Goal: Information Seeking & Learning: Learn about a topic

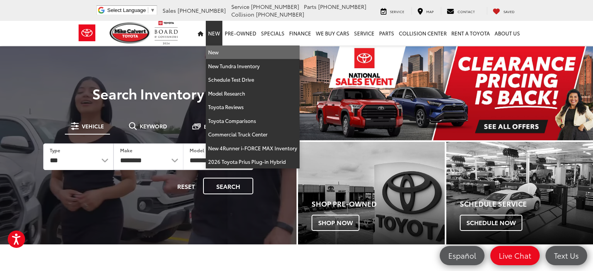
click at [218, 51] on link "New" at bounding box center [253, 53] width 94 height 14
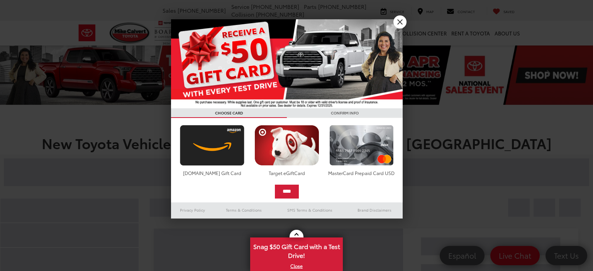
scroll to position [102, 0]
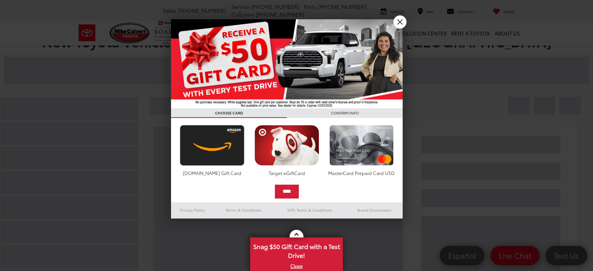
click at [399, 25] on link "X" at bounding box center [399, 21] width 13 height 13
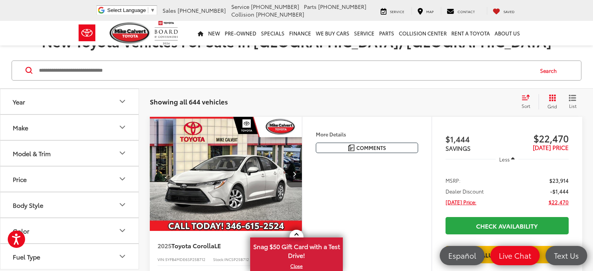
scroll to position [35, 0]
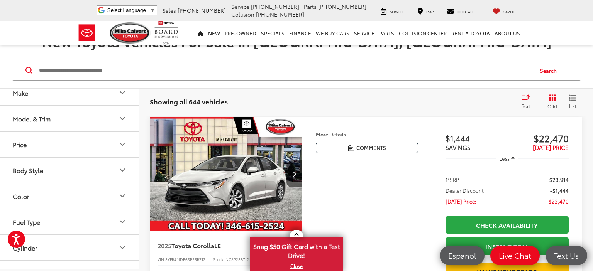
click at [51, 116] on div "Model & Trim" at bounding box center [32, 118] width 38 height 7
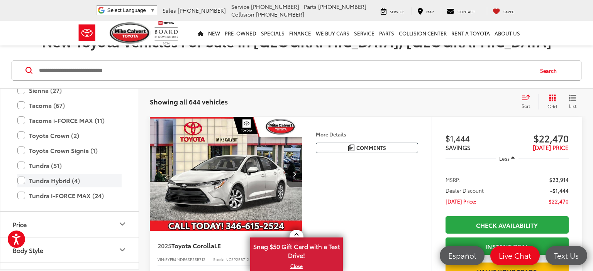
scroll to position [470, 0]
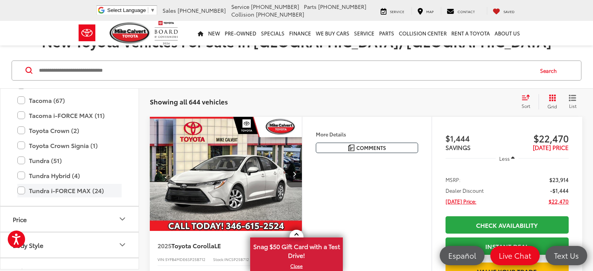
click at [24, 190] on label "Tundra i-FORCE MAX (24)" at bounding box center [69, 191] width 104 height 14
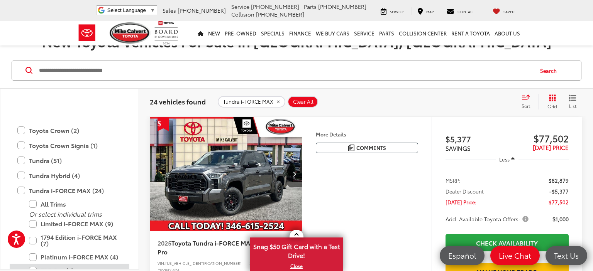
scroll to position [517, 0]
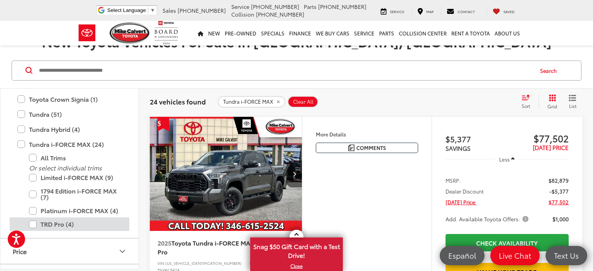
click at [32, 224] on label "TRD Pro (4)" at bounding box center [75, 225] width 93 height 14
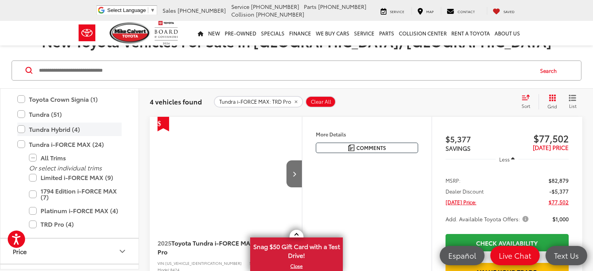
click at [21, 129] on label "Tundra Hybrid (4)" at bounding box center [69, 130] width 104 height 14
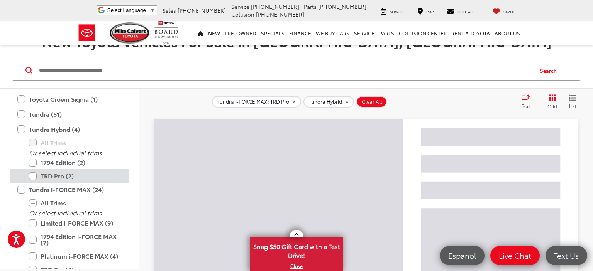
click at [34, 175] on label "TRD Pro (2)" at bounding box center [75, 177] width 93 height 14
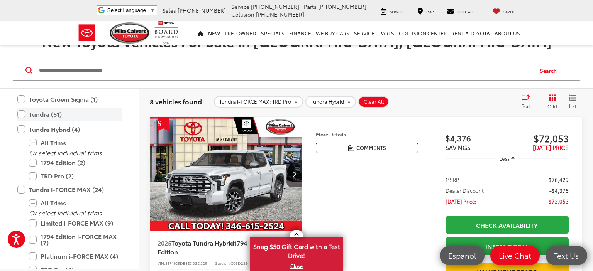
click at [22, 115] on label "Tundra (51)" at bounding box center [69, 115] width 104 height 14
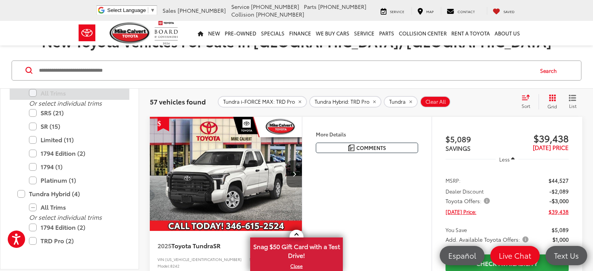
scroll to position [493, 0]
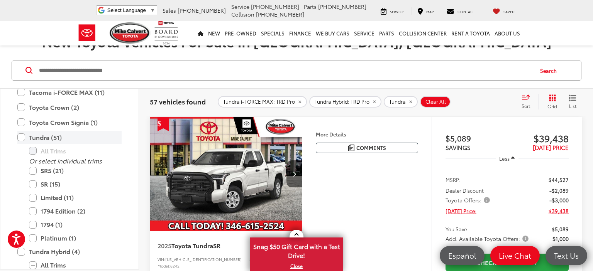
click at [24, 137] on label "Tundra (51)" at bounding box center [69, 138] width 104 height 14
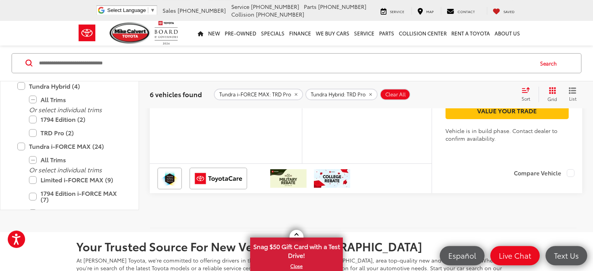
scroll to position [1600, 0]
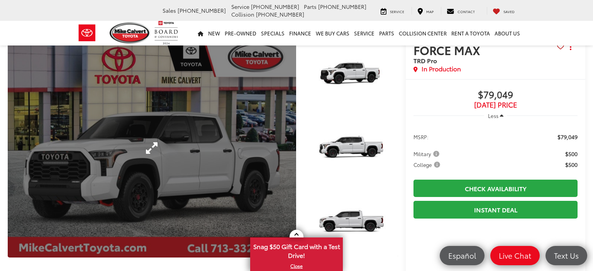
scroll to position [31, 0]
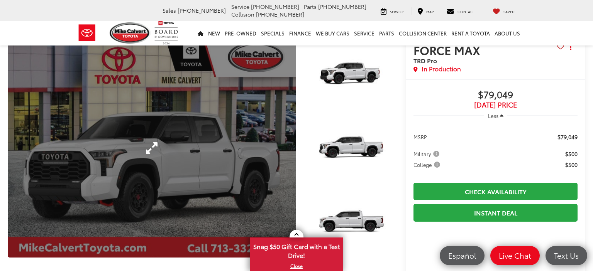
click at [154, 151] on link "Expand Photo 0" at bounding box center [152, 148] width 288 height 219
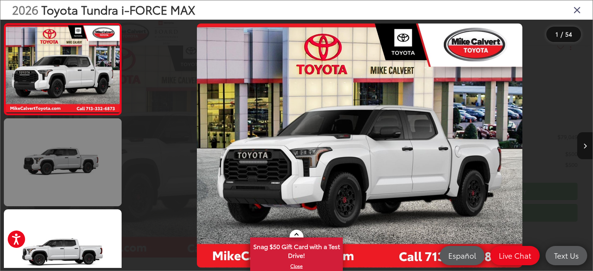
click at [99, 162] on link at bounding box center [63, 163] width 118 height 88
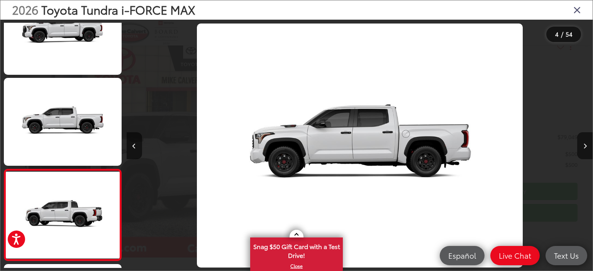
scroll to position [220, 0]
